Goal: Navigation & Orientation: Find specific page/section

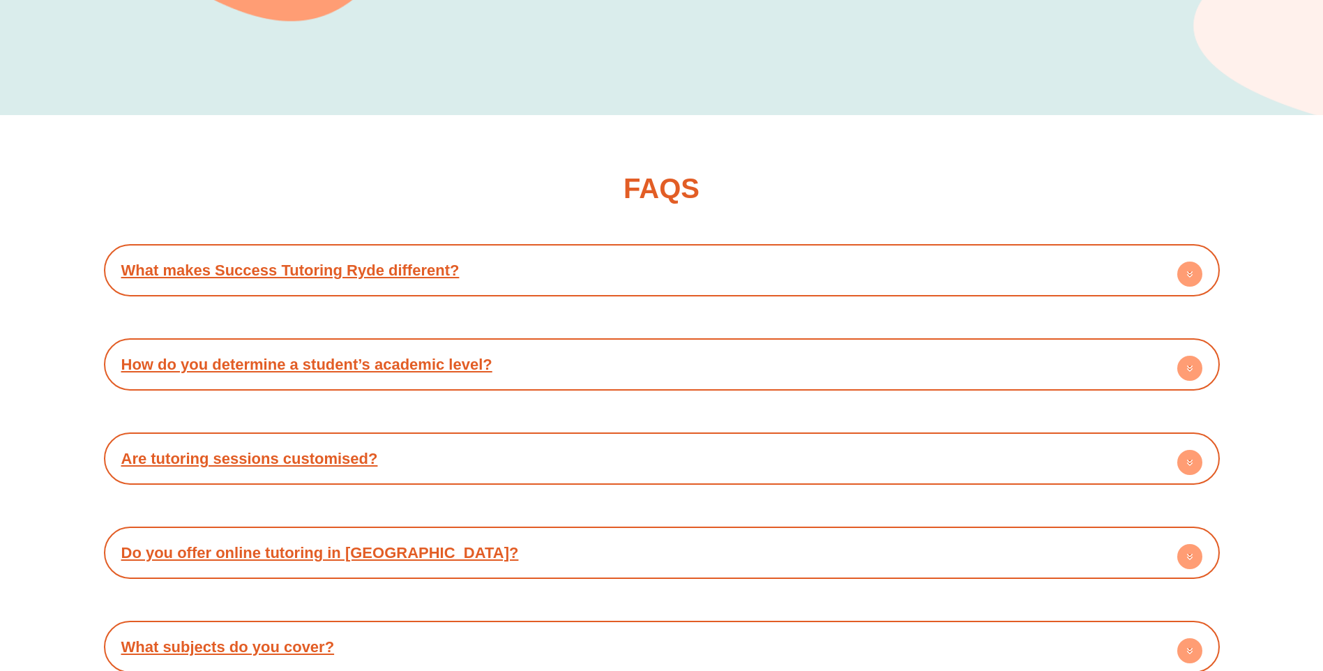
scroll to position [5998, 0]
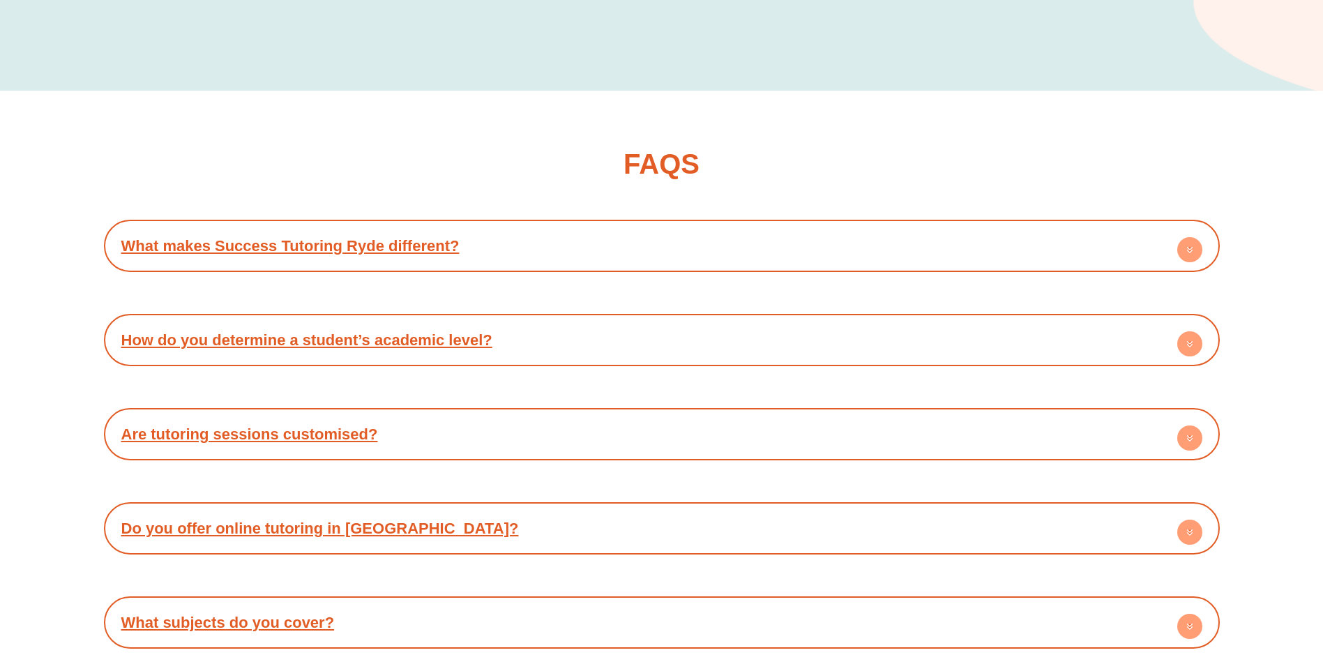
click at [1188, 237] on icon at bounding box center [1189, 249] width 25 height 25
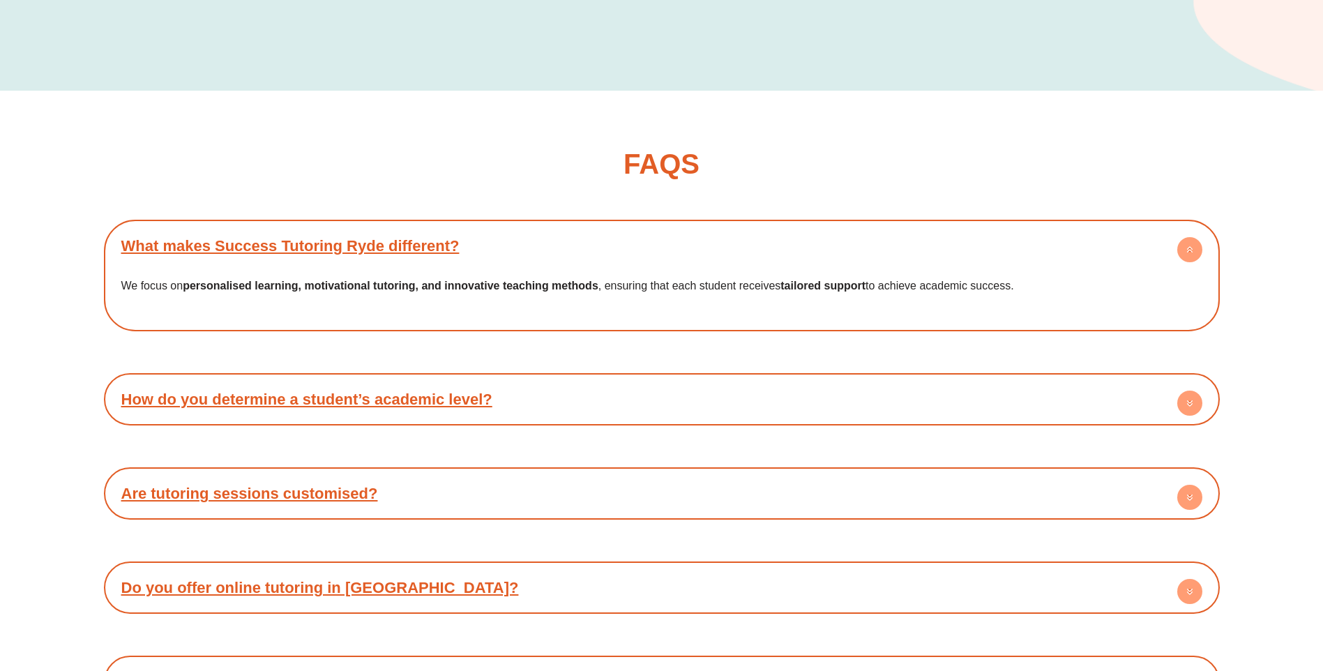
scroll to position [6068, 0]
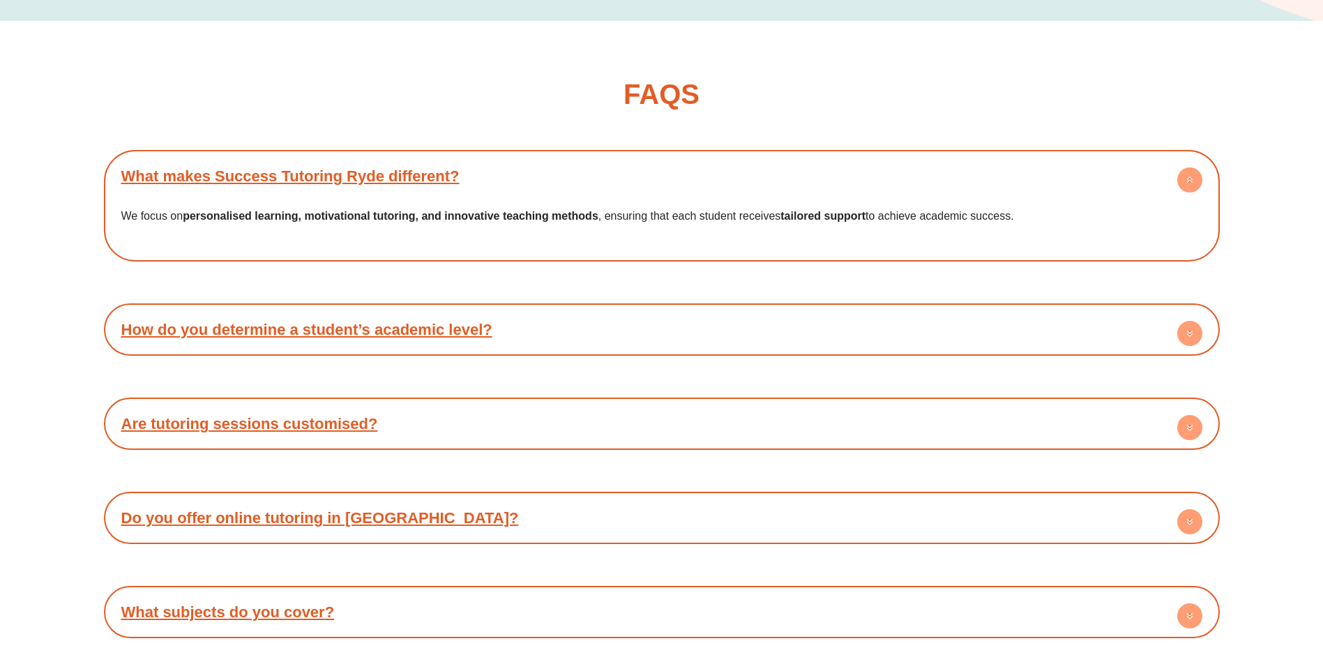
click at [1185, 321] on circle at bounding box center [1189, 333] width 25 height 25
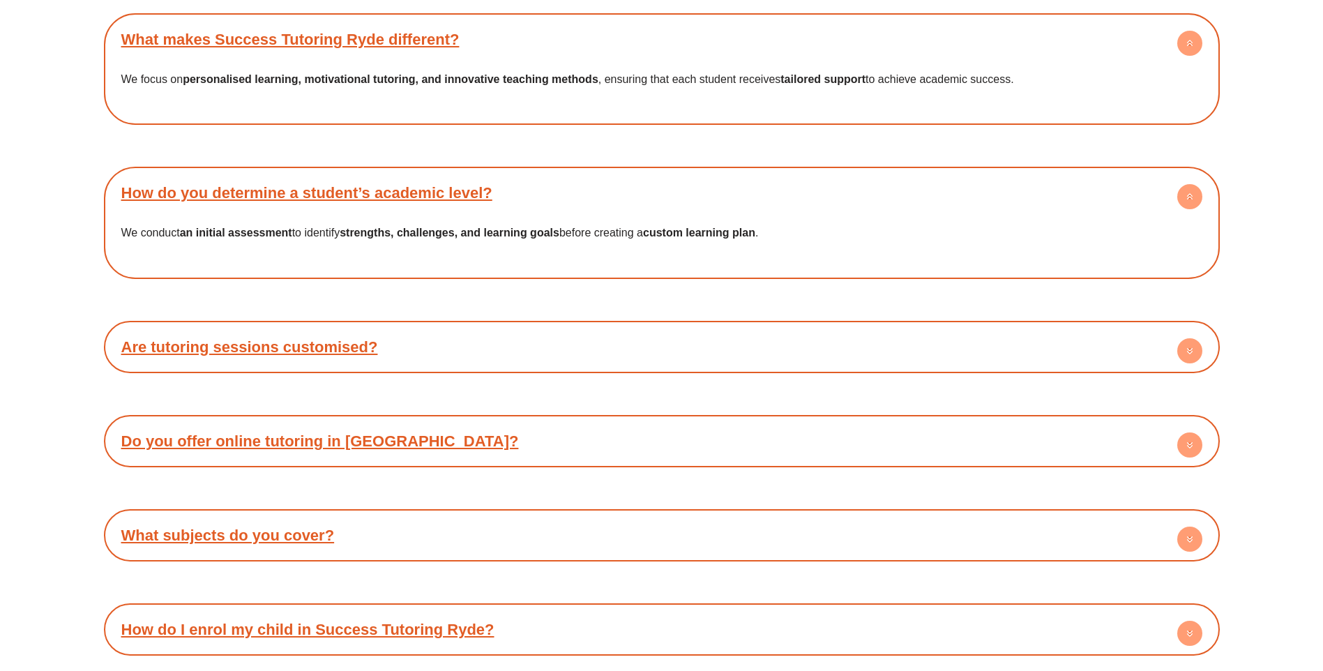
scroll to position [6207, 0]
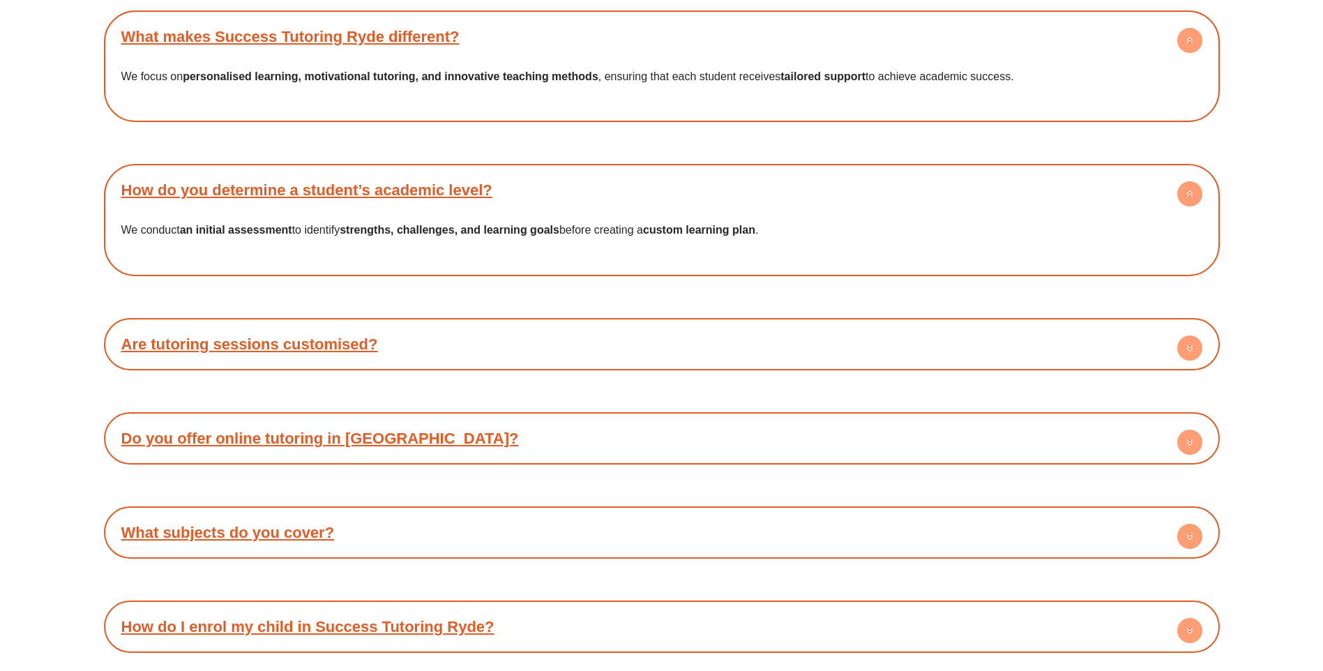
click at [1185, 335] on circle at bounding box center [1189, 347] width 25 height 25
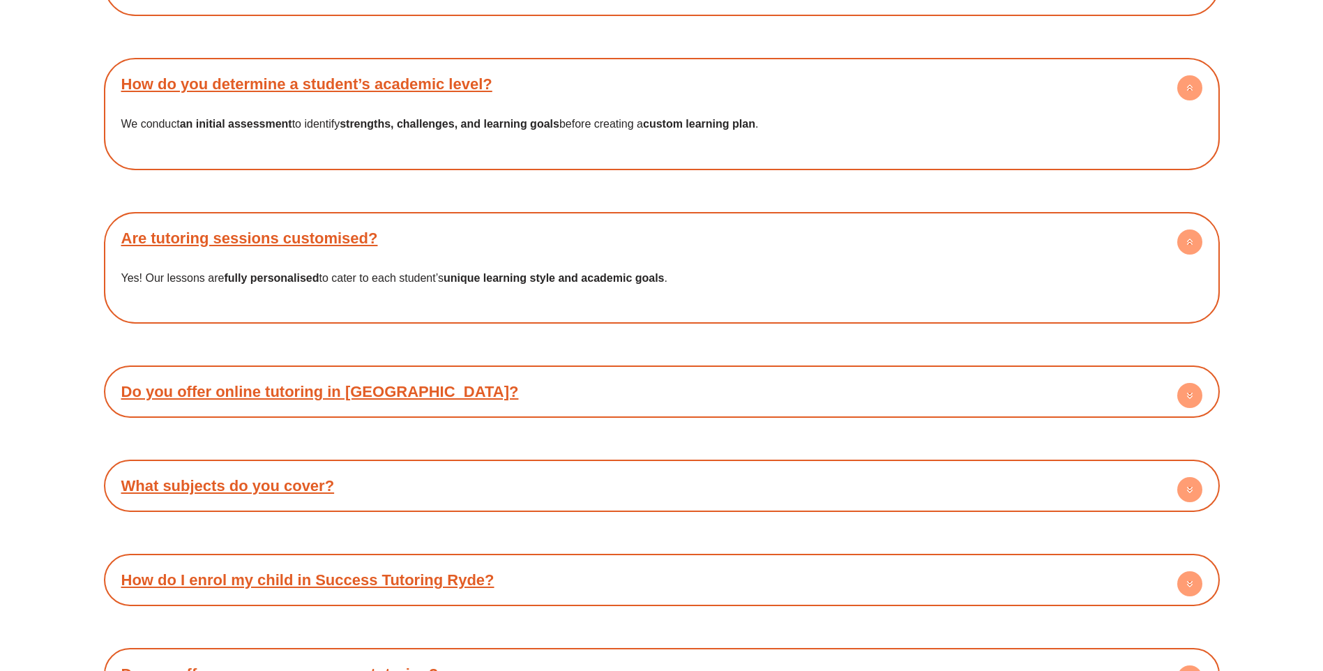
scroll to position [6347, 0]
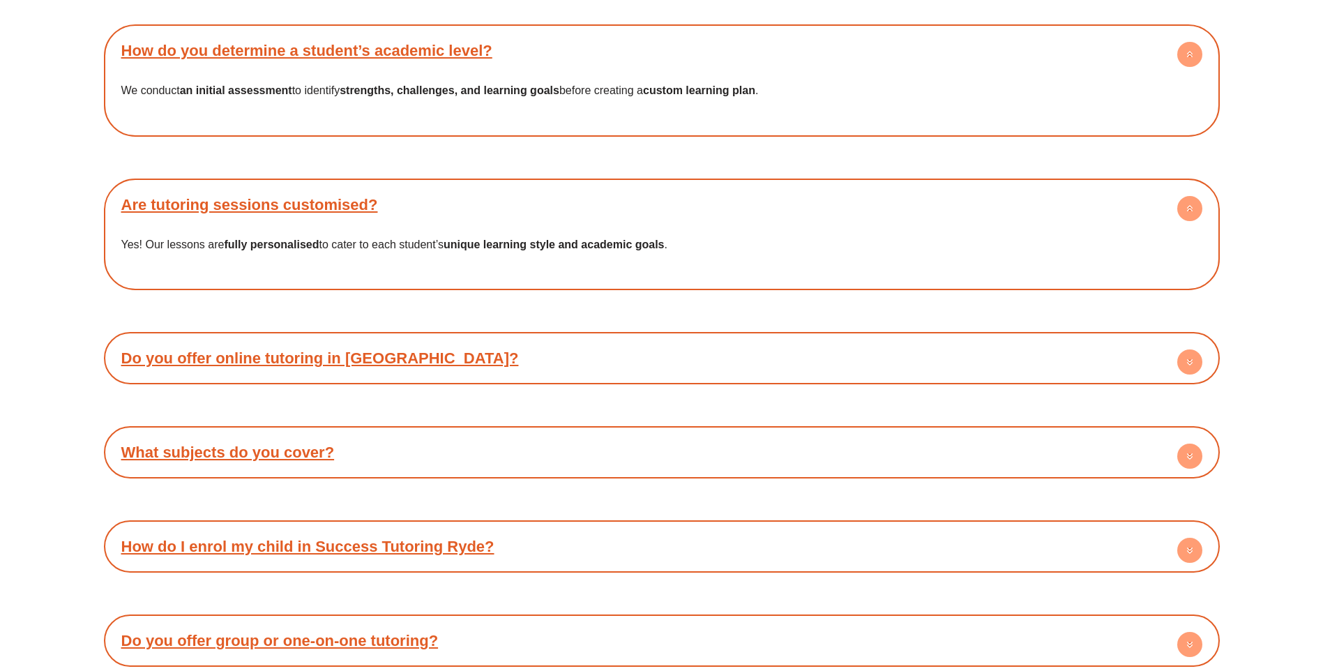
click at [1187, 349] on circle at bounding box center [1189, 361] width 25 height 25
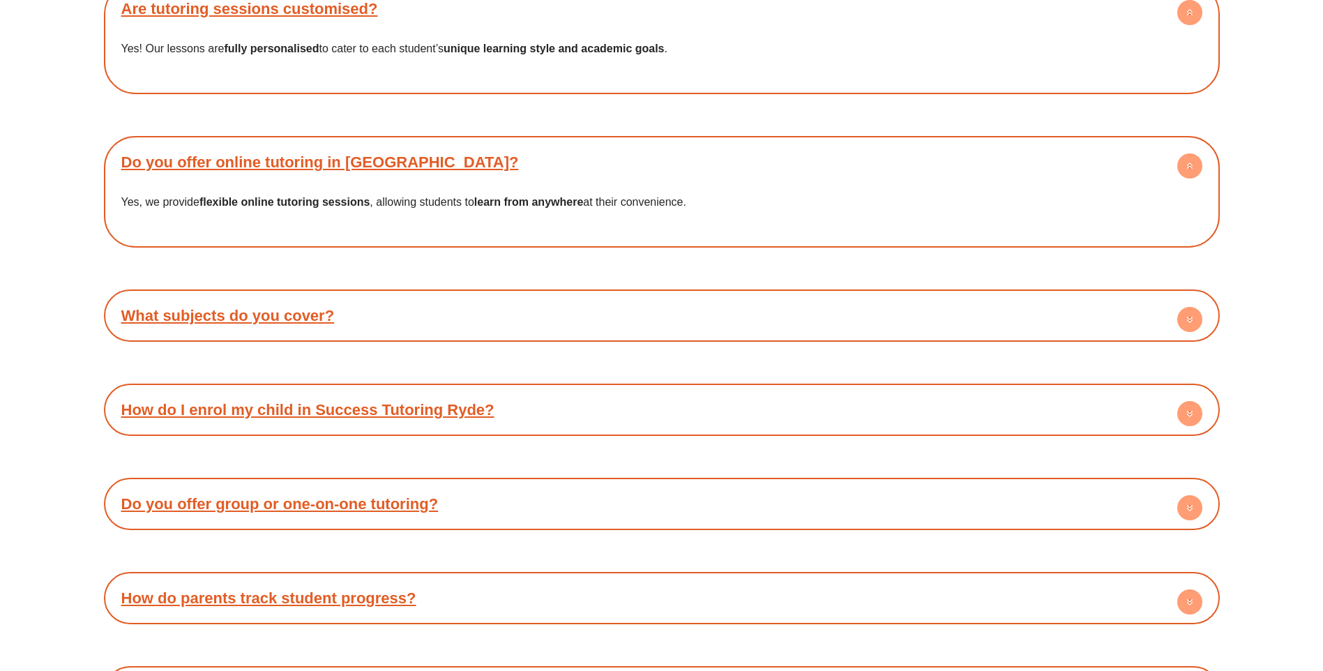
scroll to position [6556, 0]
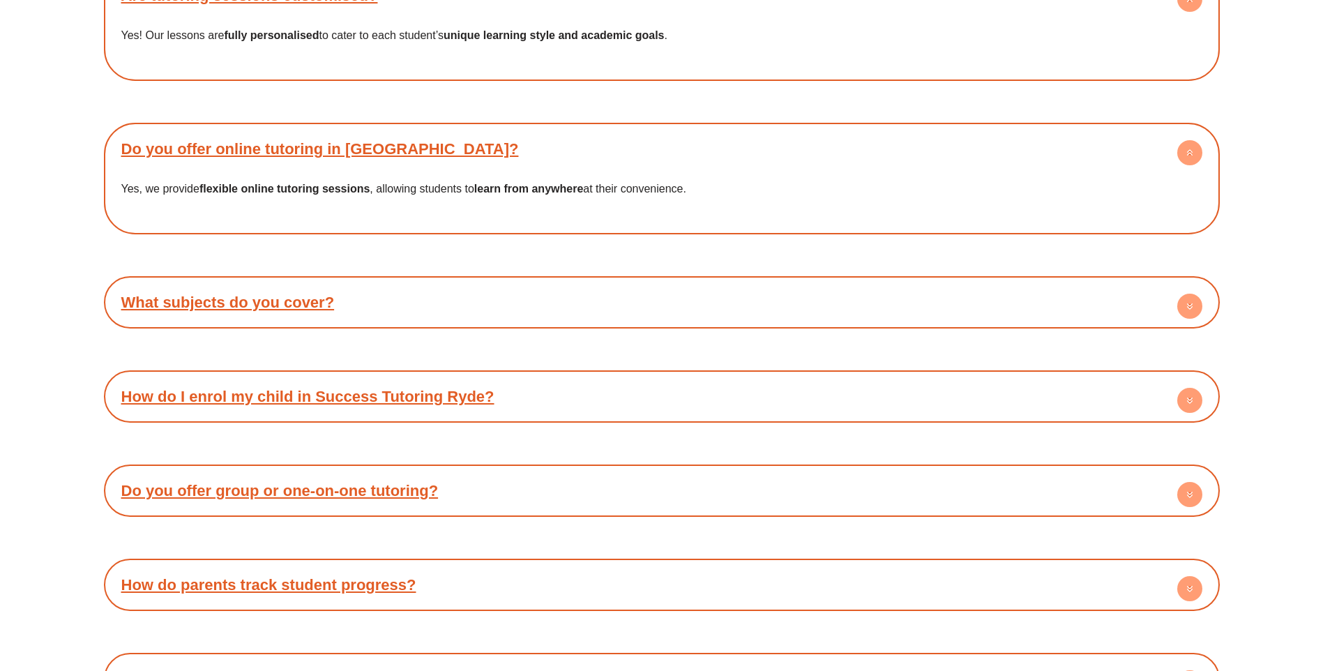
click at [1189, 294] on circle at bounding box center [1189, 306] width 25 height 25
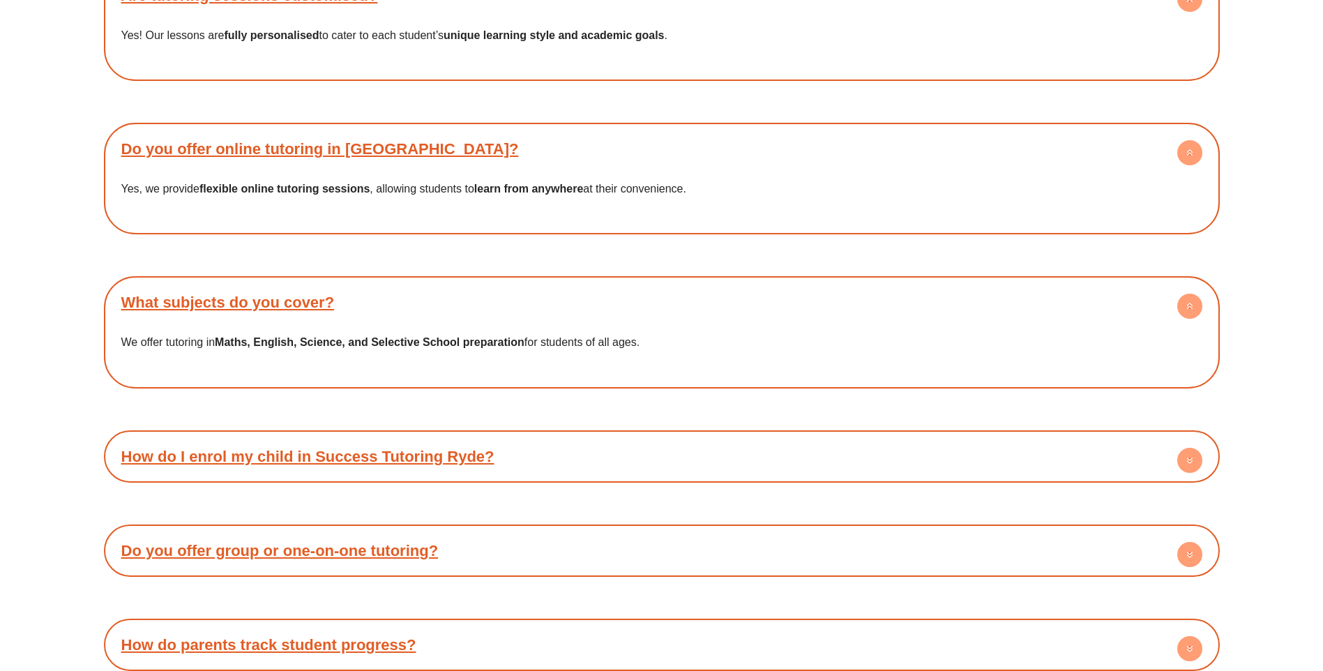
click at [1195, 448] on circle at bounding box center [1189, 460] width 25 height 25
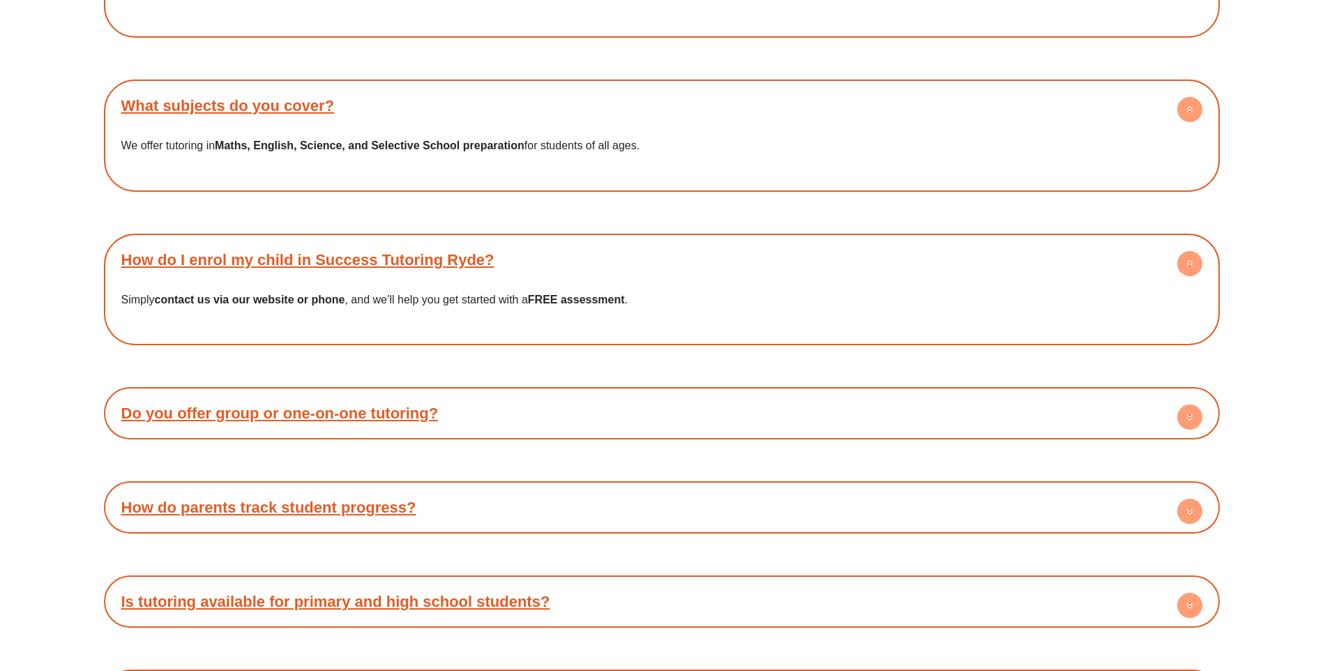
scroll to position [6835, 0]
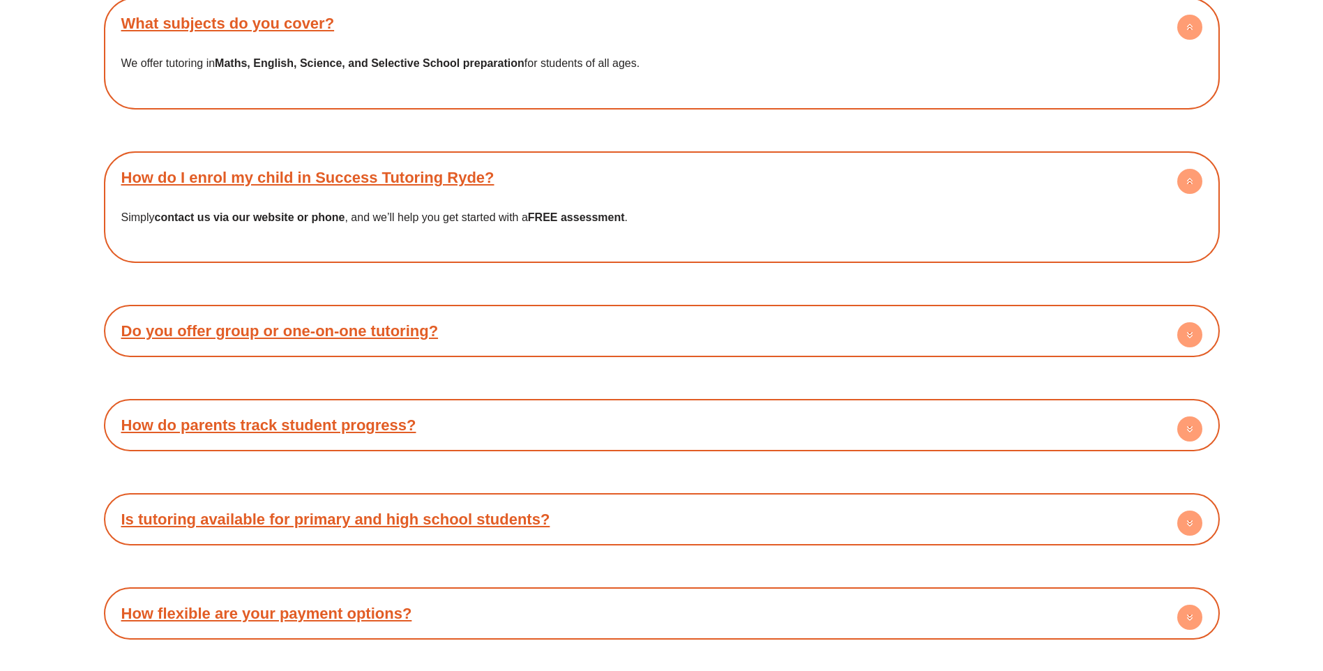
click at [1186, 322] on circle at bounding box center [1189, 334] width 25 height 25
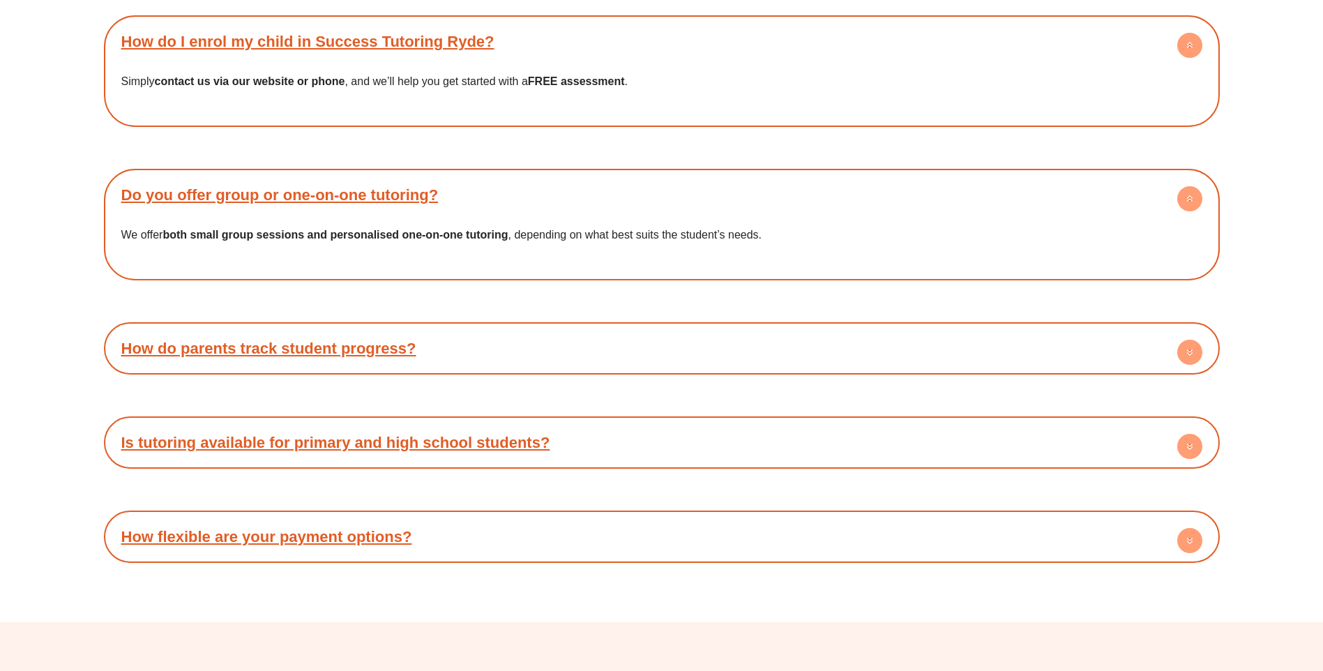
scroll to position [6975, 0]
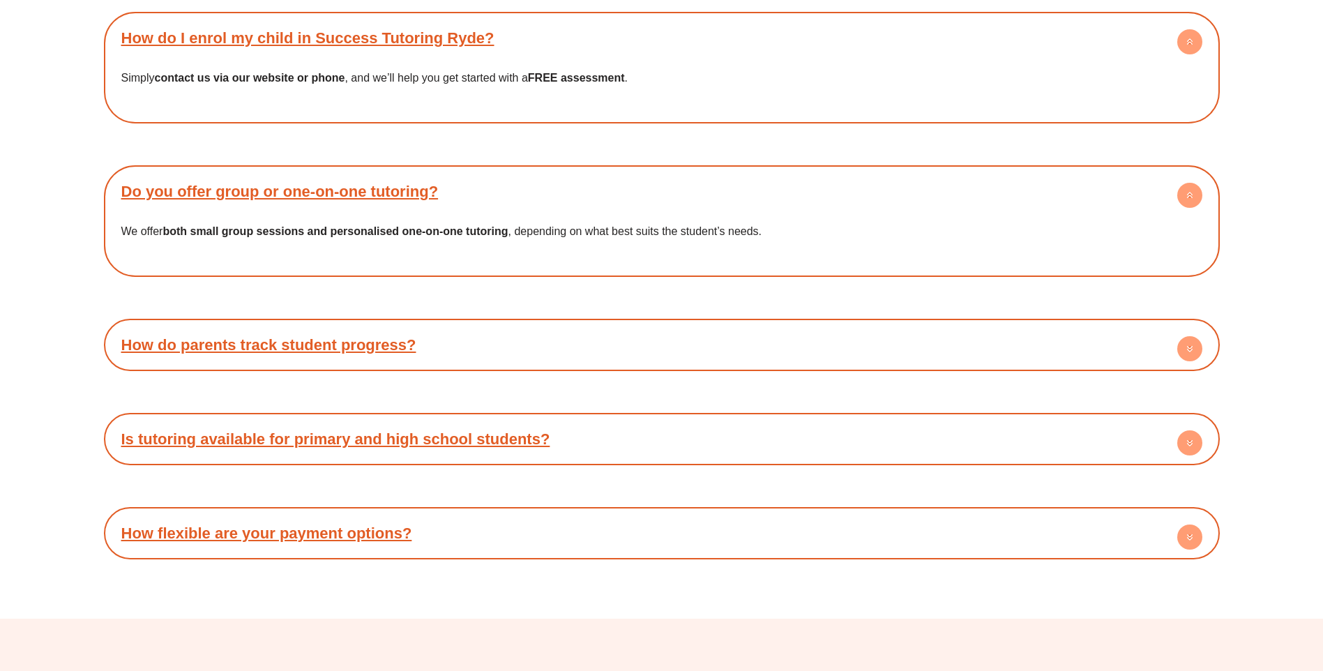
click at [1188, 336] on circle at bounding box center [1189, 348] width 25 height 25
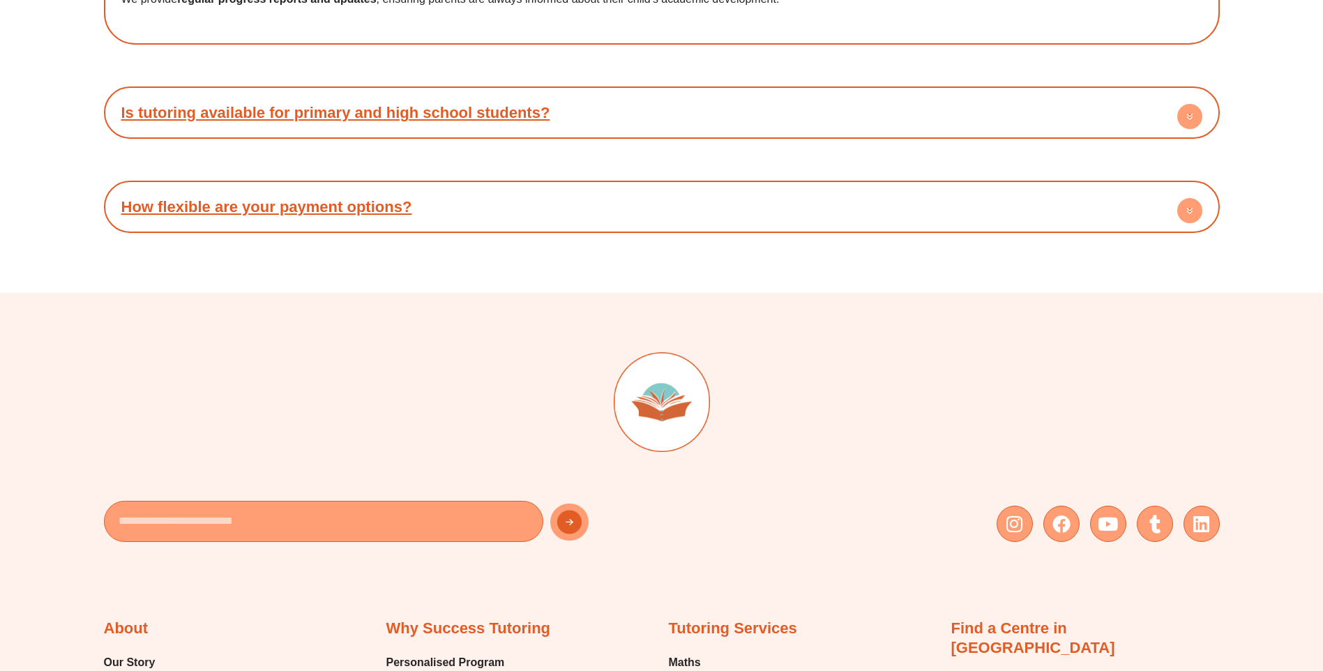
scroll to position [7393, 0]
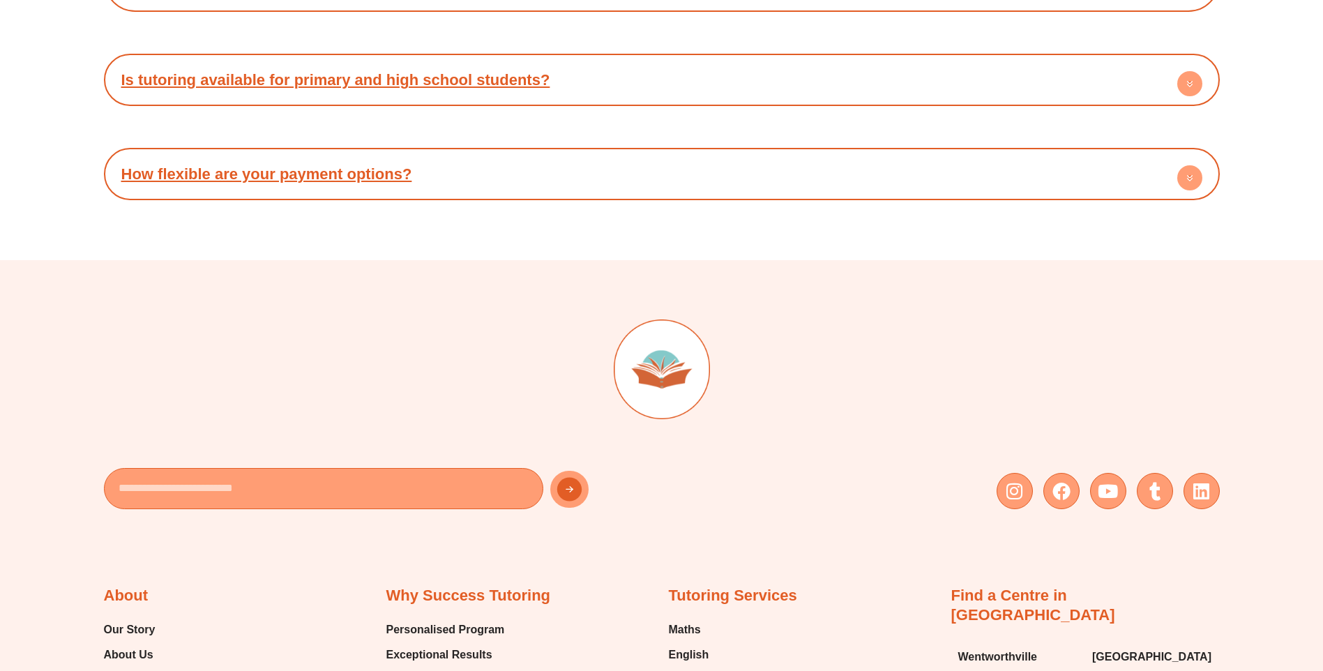
click at [1181, 165] on circle at bounding box center [1189, 177] width 25 height 25
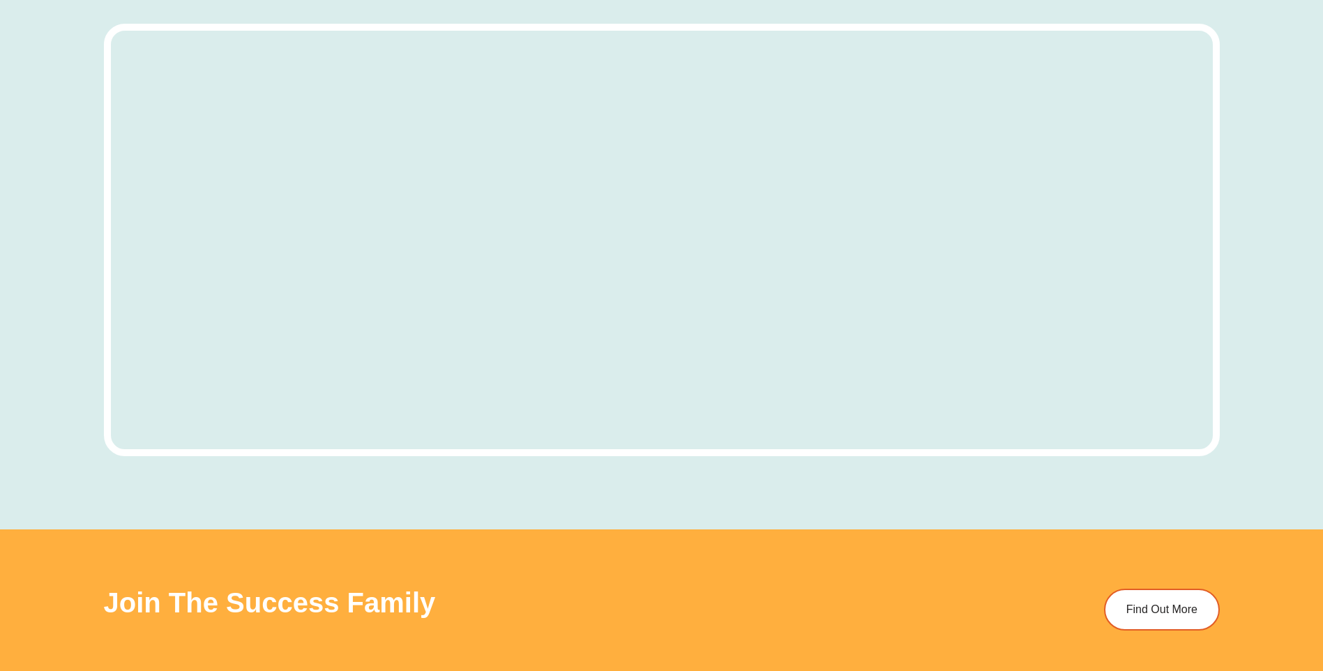
scroll to position [4534, 0]
